Goal: Check status: Check status

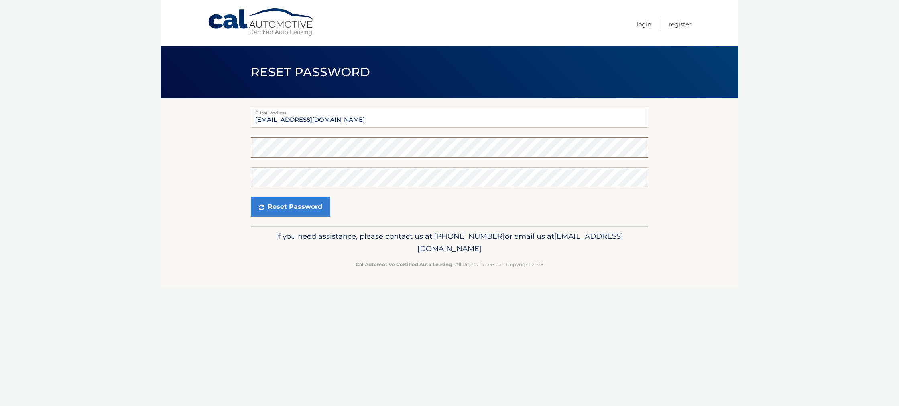
click at [223, 139] on section "E-Mail Address sloane1@aol.com Password Confirm Password Reset Password" at bounding box center [449, 162] width 578 height 128
click at [225, 138] on section "E-Mail Address sloane1@aol.com Password Confirm Password Reset Password" at bounding box center [449, 162] width 578 height 128
click at [297, 206] on button "Reset Password" at bounding box center [290, 207] width 79 height 20
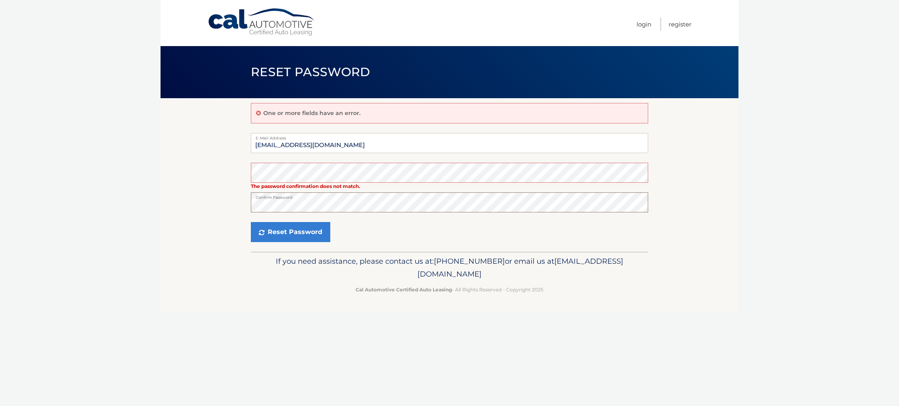
click at [251, 222] on button "Reset Password" at bounding box center [290, 232] width 79 height 20
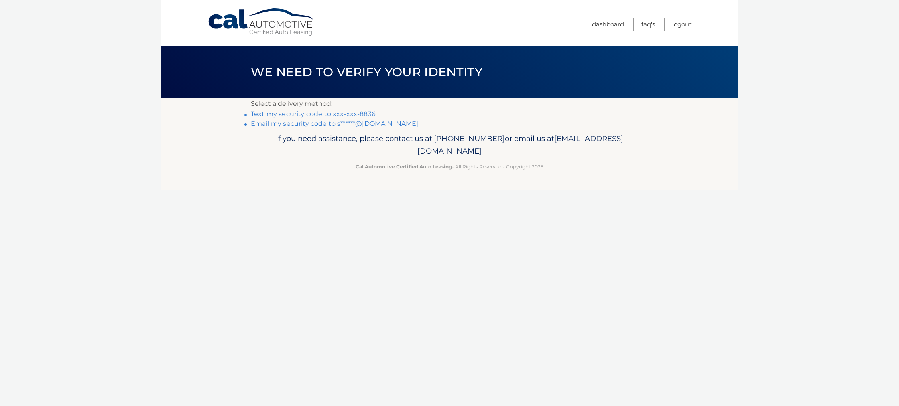
click at [299, 114] on link "Text my security code to xxx-xxx-8836" at bounding box center [313, 114] width 125 height 8
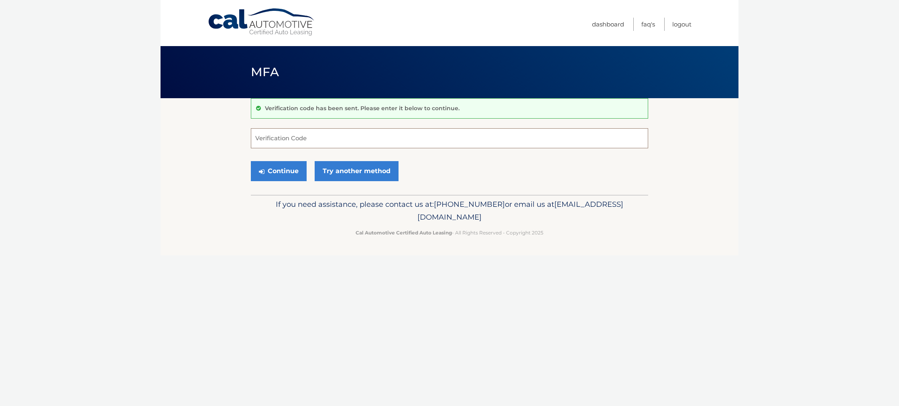
click at [420, 139] on input "Verification Code" at bounding box center [449, 138] width 397 height 20
type input "705882"
click at [282, 172] on button "Continue" at bounding box center [279, 171] width 56 height 20
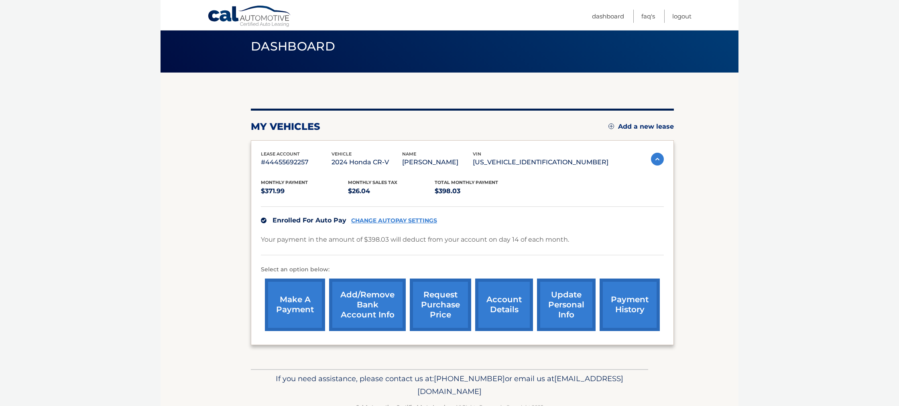
scroll to position [49, 0]
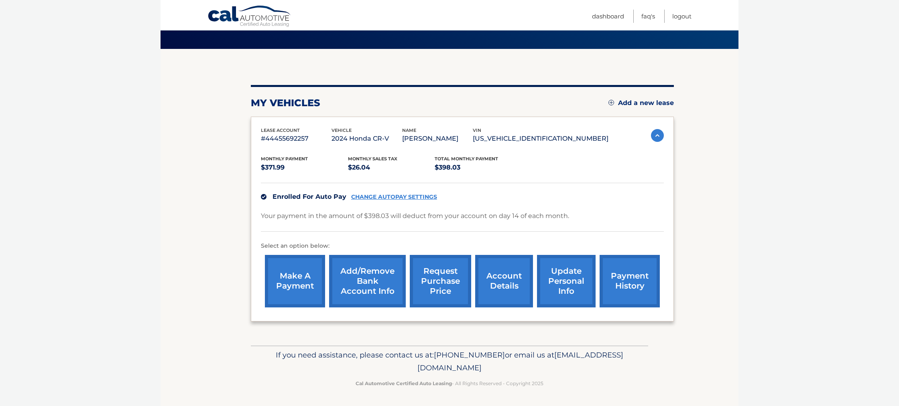
click at [432, 281] on link "request purchase price" at bounding box center [440, 281] width 61 height 53
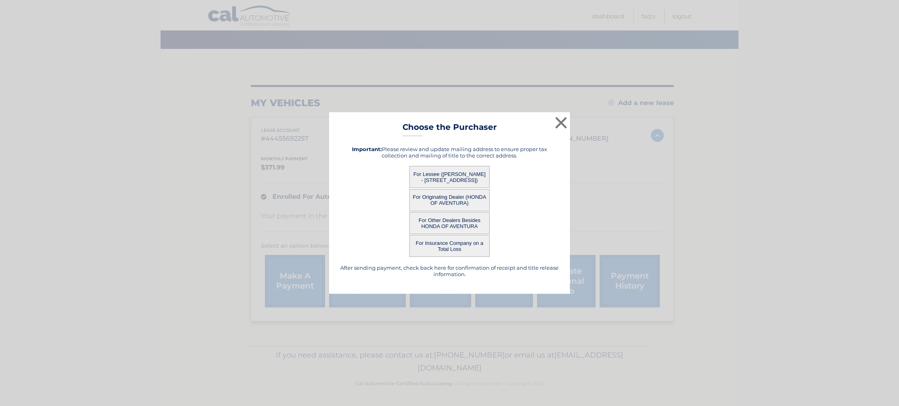
click at [459, 181] on button "For Lessee (BARBARA TURTEL - 8079 HIDDENVIEW TER, , BOCA RATON, FL 33496)" at bounding box center [449, 177] width 80 height 22
click at [453, 181] on button "For Lessee (BARBARA TURTEL - 8079 HIDDENVIEW TER, , BOCA RATON, FL 33496)" at bounding box center [449, 177] width 80 height 22
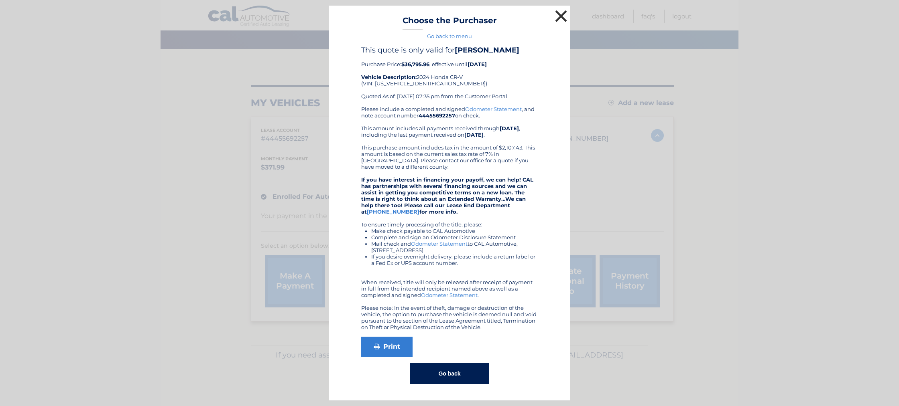
click at [563, 14] on button "×" at bounding box center [561, 16] width 16 height 16
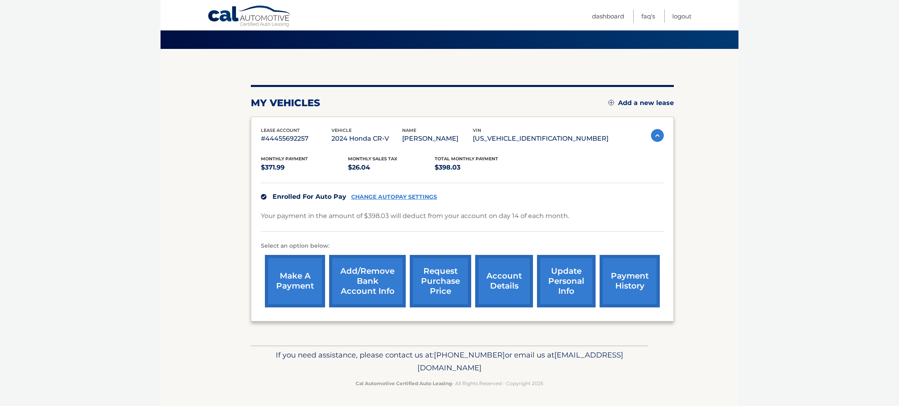
click at [433, 281] on link "request purchase price" at bounding box center [440, 281] width 61 height 53
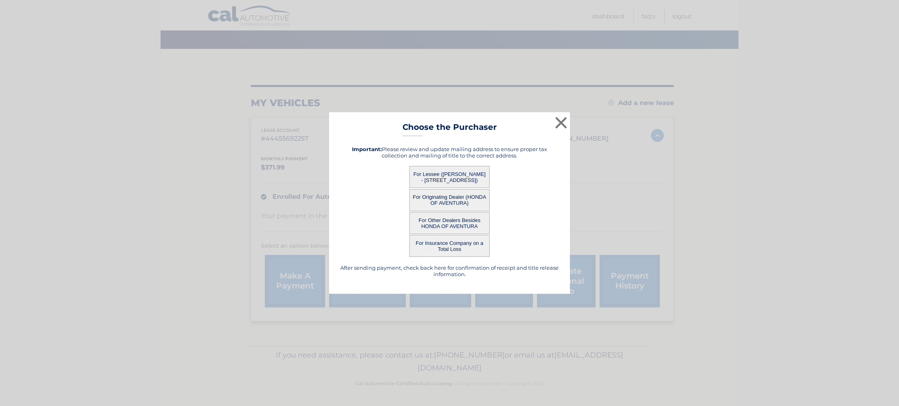
click at [432, 200] on button "For Originating Dealer (HONDA OF AVENTURA)" at bounding box center [449, 200] width 80 height 22
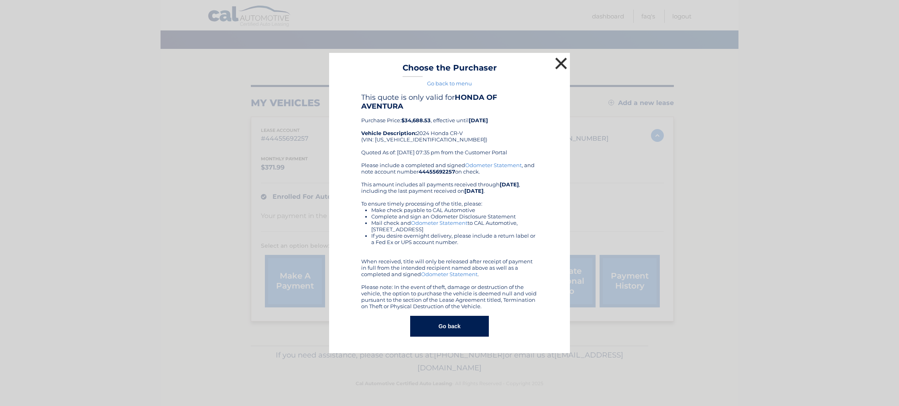
click at [564, 63] on button "×" at bounding box center [561, 63] width 16 height 16
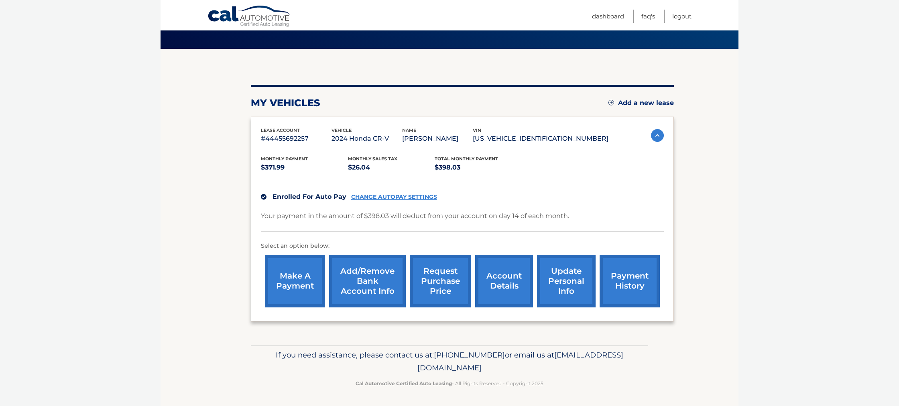
click at [436, 286] on link "request purchase price" at bounding box center [440, 281] width 61 height 53
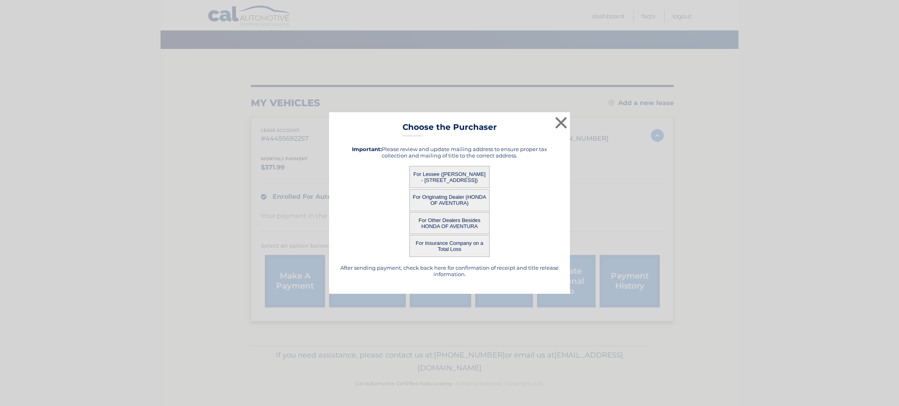
click at [456, 221] on button "For Other Dealers Besides HONDA OF AVENTURA" at bounding box center [449, 223] width 80 height 22
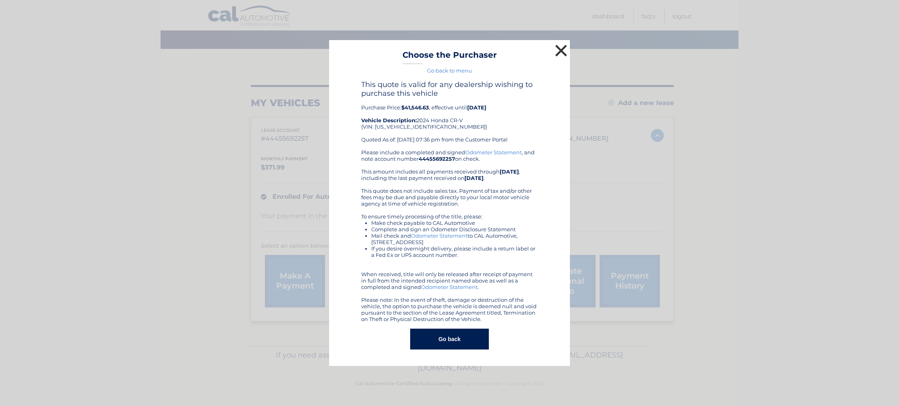
click at [558, 47] on button "×" at bounding box center [561, 51] width 16 height 16
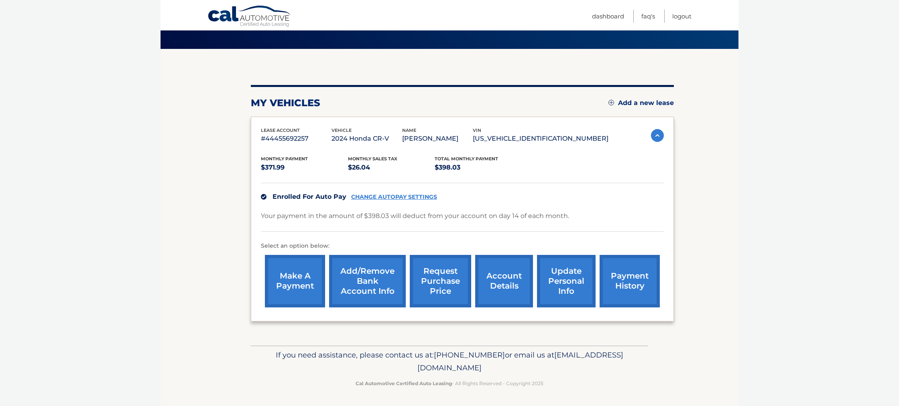
click at [636, 290] on link "payment history" at bounding box center [629, 281] width 60 height 53
click at [501, 286] on link "account details" at bounding box center [504, 281] width 58 height 53
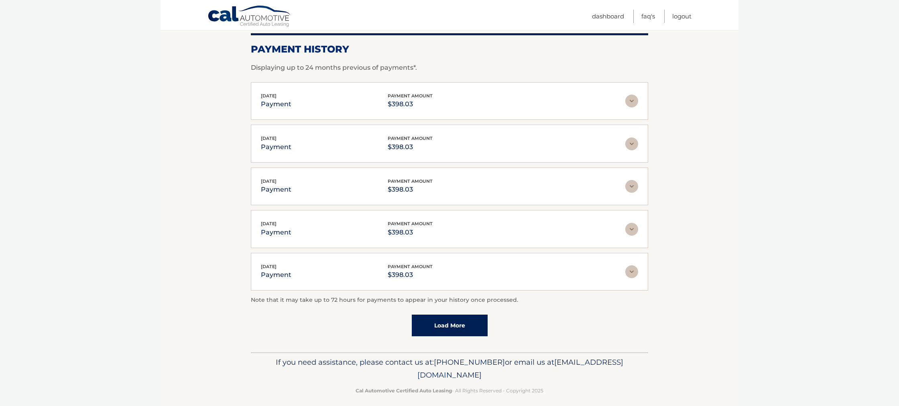
scroll to position [120, 0]
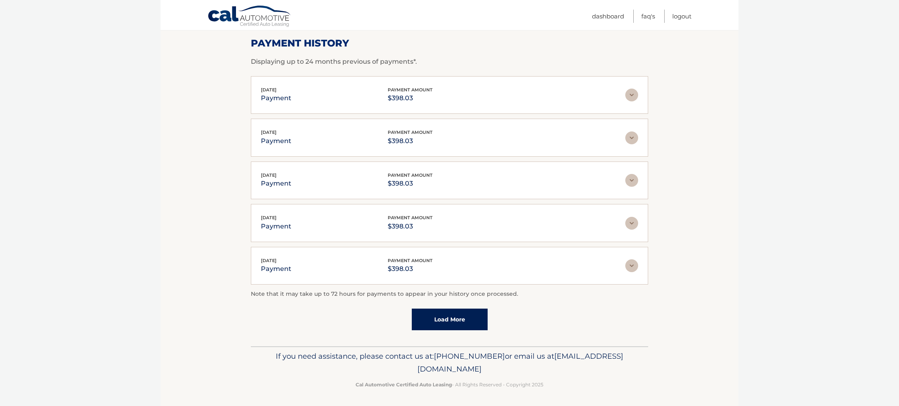
click at [453, 315] on link "Load More" at bounding box center [450, 320] width 76 height 22
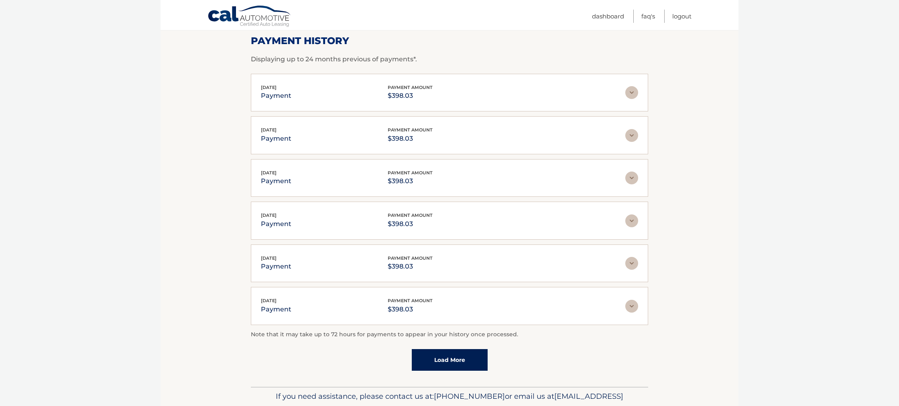
scroll to position [162, 0]
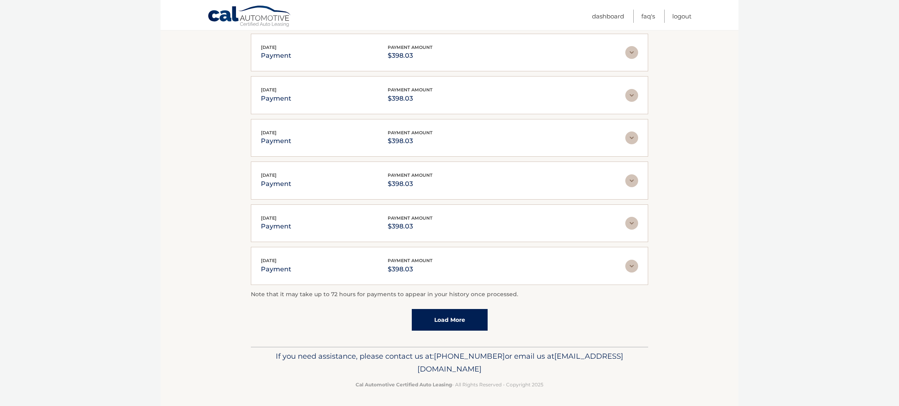
click at [453, 318] on link "Load More" at bounding box center [450, 320] width 76 height 22
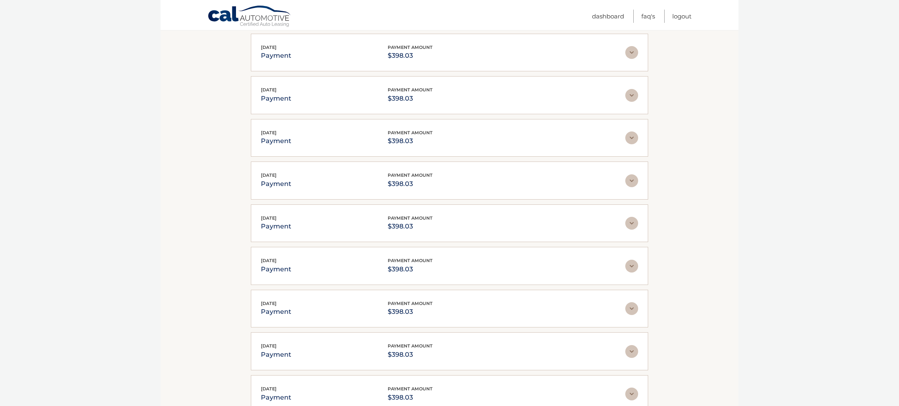
click at [453, 318] on div "[DATE] payment payment amount $398.03 Late Charges $0.00 Miscelleneous Charges*…" at bounding box center [449, 309] width 397 height 38
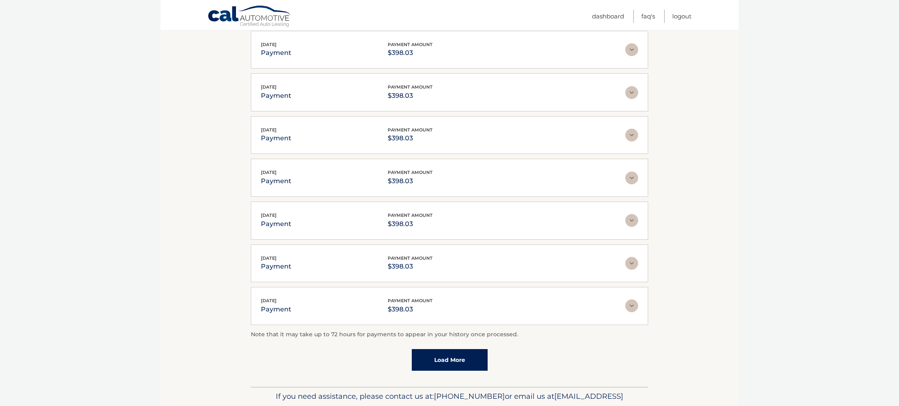
scroll to position [375, 0]
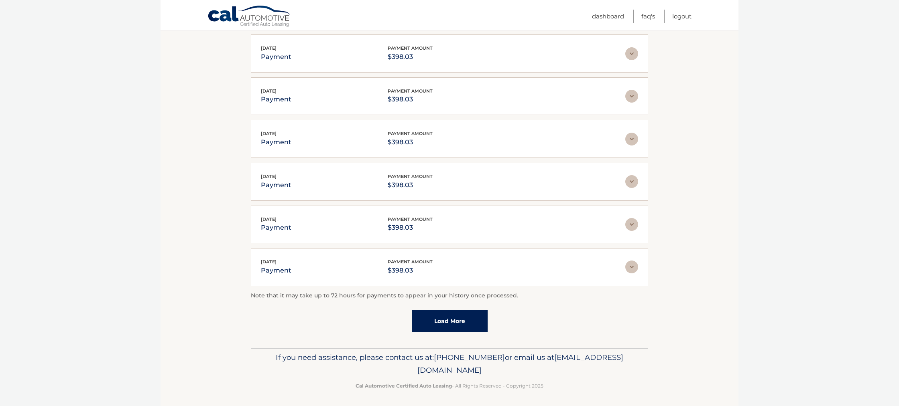
click at [450, 323] on link "Load More" at bounding box center [450, 322] width 76 height 22
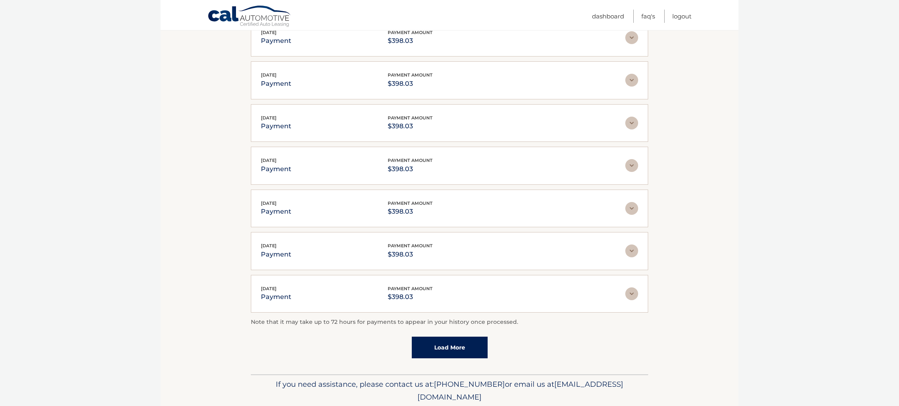
scroll to position [587, 0]
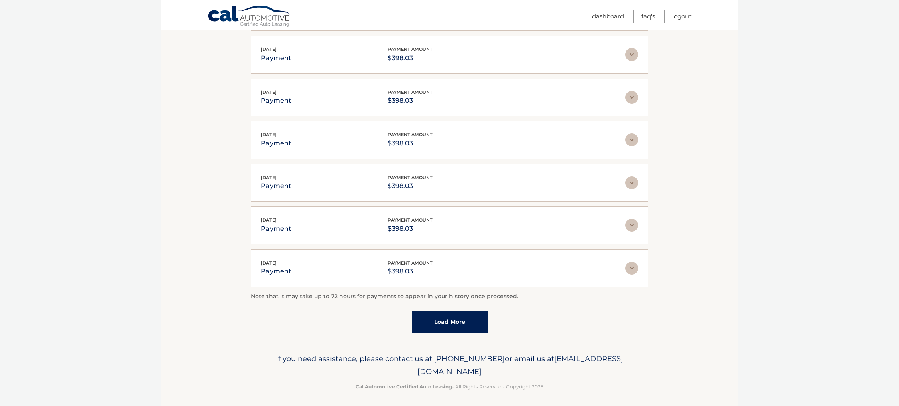
click at [449, 321] on link "Load More" at bounding box center [450, 322] width 76 height 22
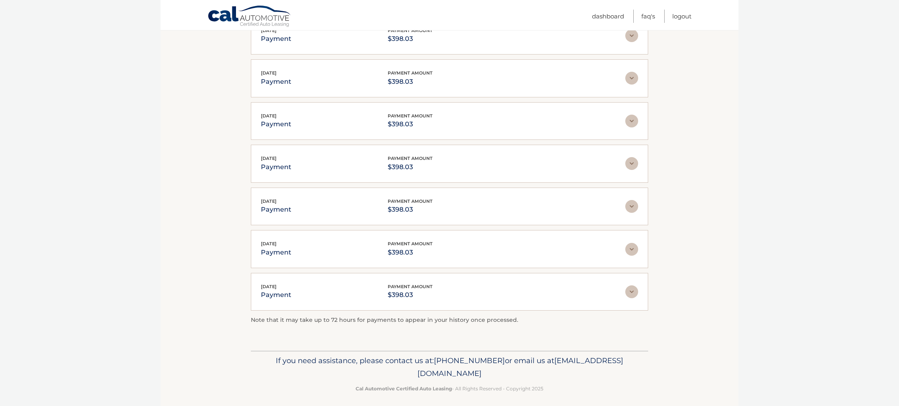
scroll to position [651, 0]
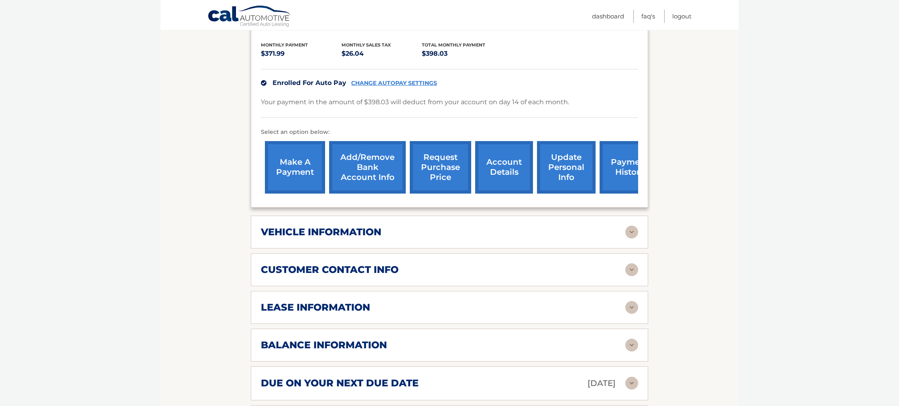
scroll to position [176, 0]
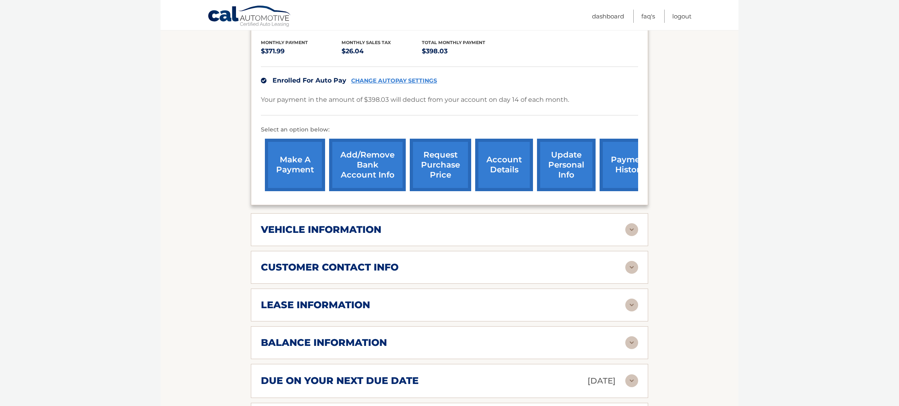
click at [378, 227] on h2 "vehicle information" at bounding box center [321, 230] width 120 height 12
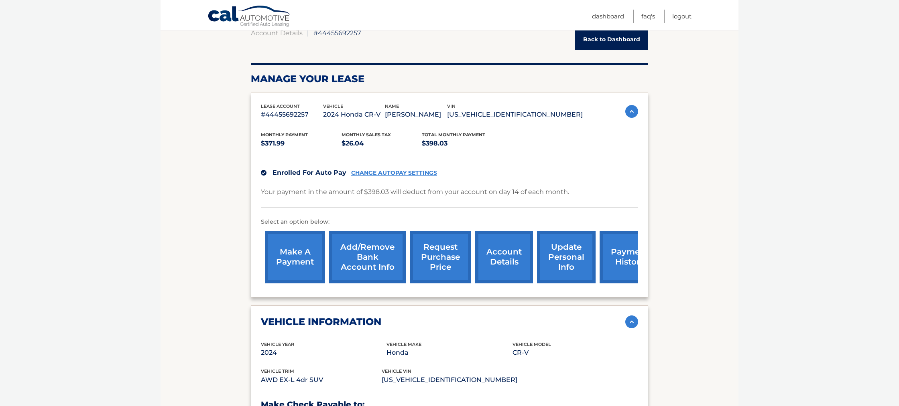
scroll to position [85, 0]
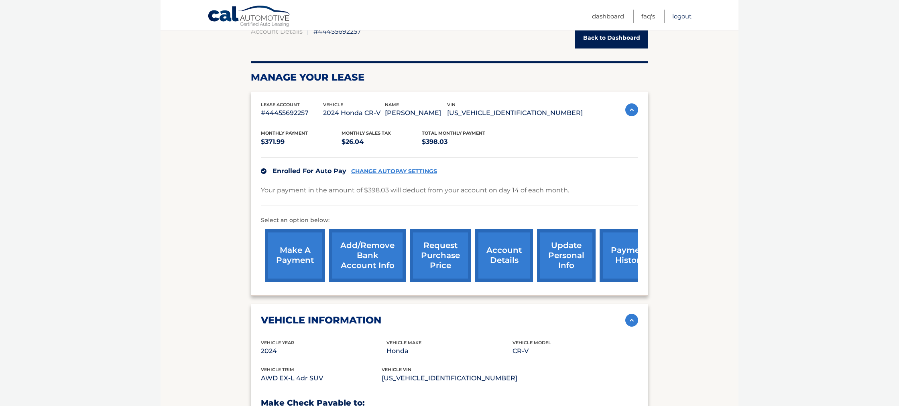
click at [684, 13] on link "Logout" at bounding box center [681, 16] width 19 height 13
